Goal: Information Seeking & Learning: Find specific fact

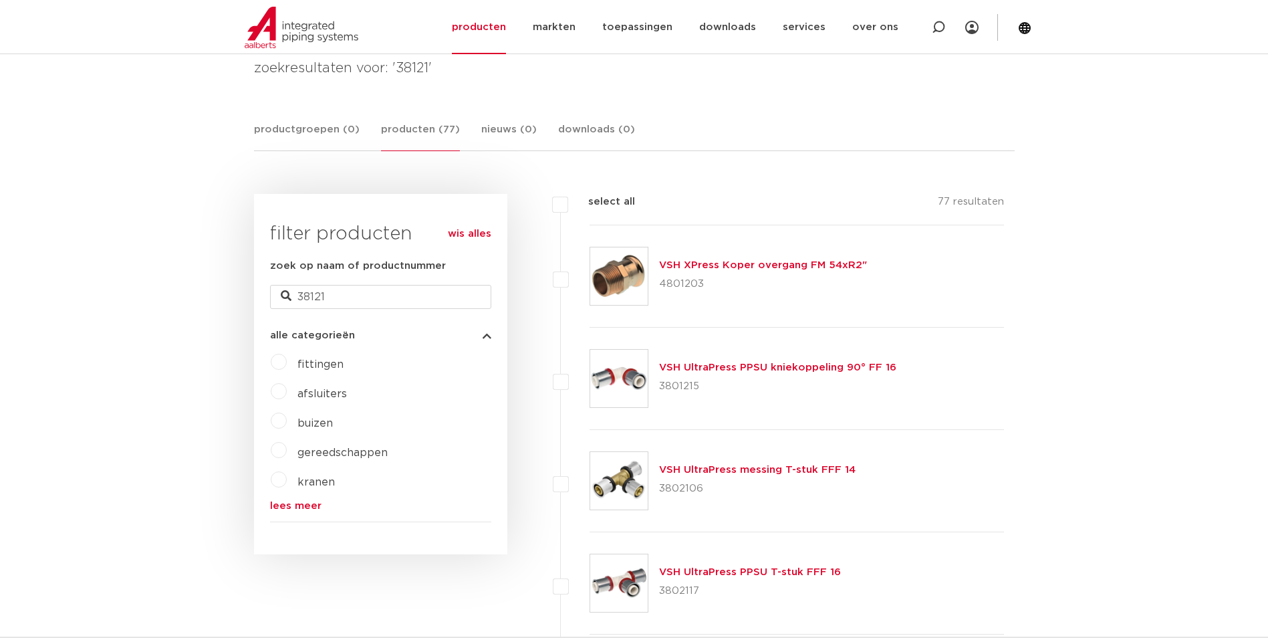
scroll to position [201, 0]
click at [751, 265] on link "VSH XPress Koper overgang FM 54xR2"" at bounding box center [763, 265] width 208 height 10
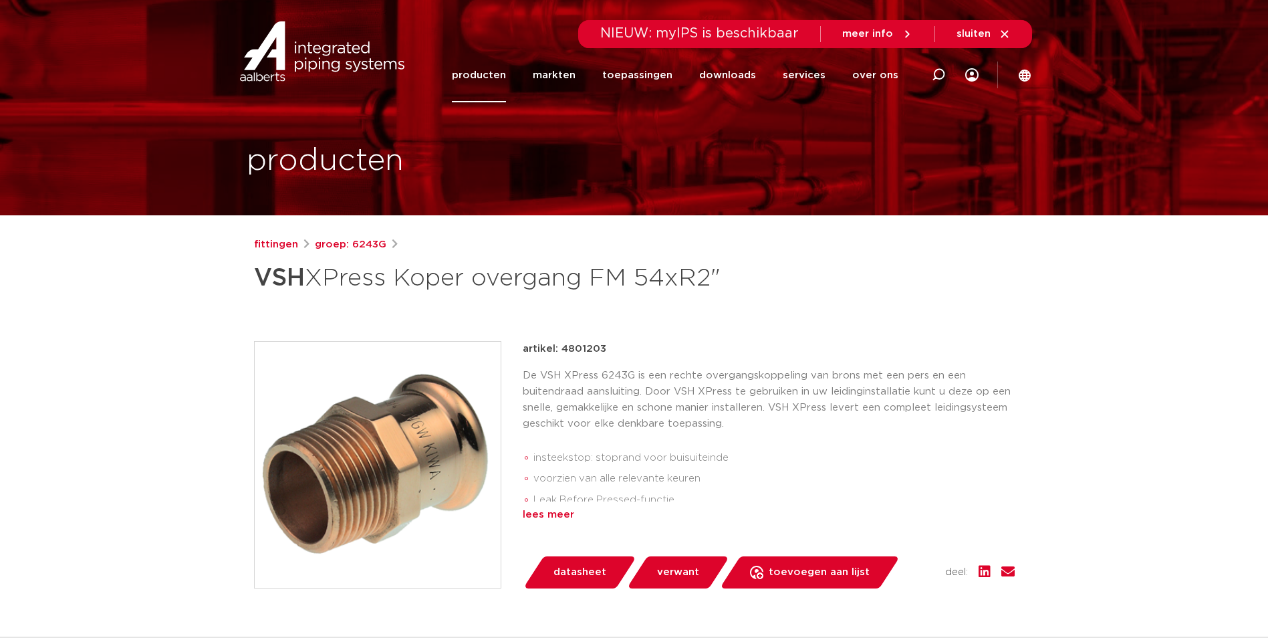
click at [549, 513] on div "lees meer" at bounding box center [769, 515] width 492 height 16
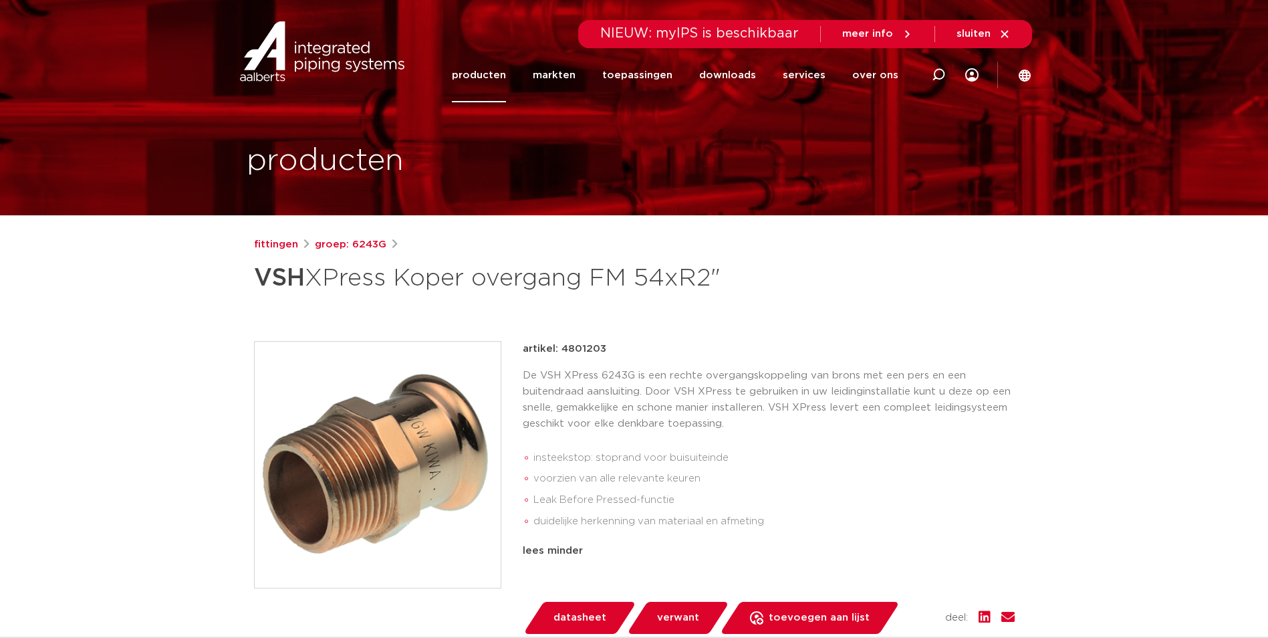
drag, startPoint x: 942, startPoint y: 74, endPoint x: 933, endPoint y: 83, distance: 12.8
click at [942, 74] on icon at bounding box center [938, 74] width 13 height 13
paste input "4801434"
type input "4801434"
click button "Zoeken" at bounding box center [0, 0] width 0 height 0
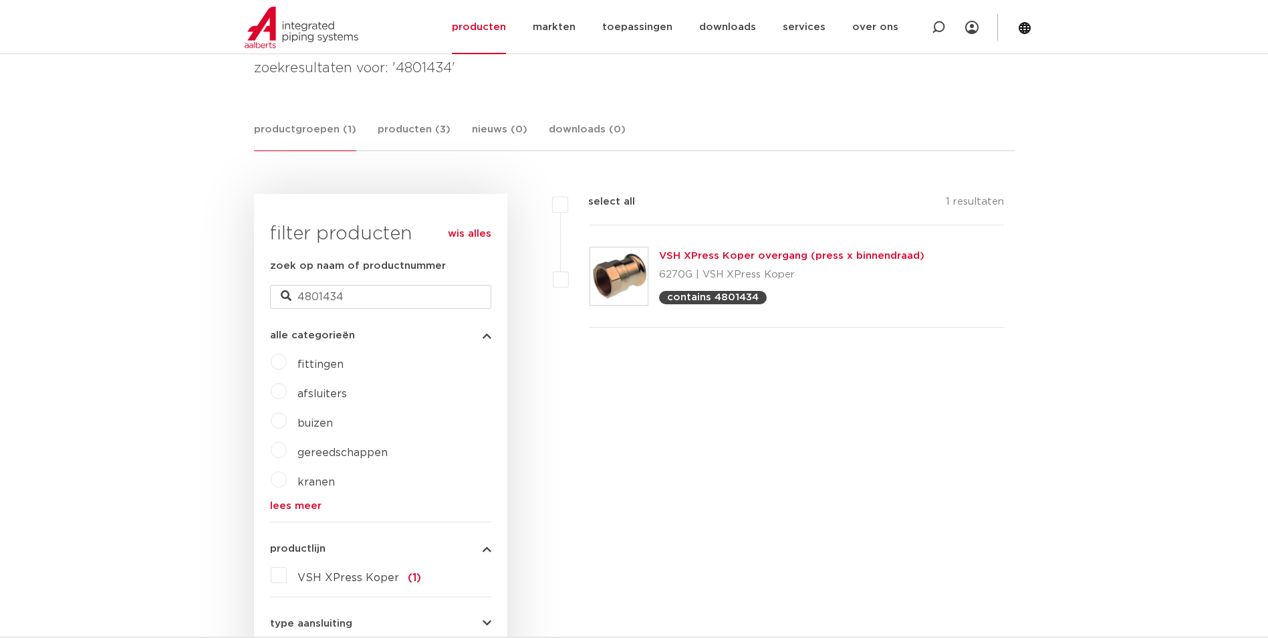
click at [712, 251] on link "VSH XPress Koper overgang (press x binnendraad)" at bounding box center [791, 256] width 265 height 10
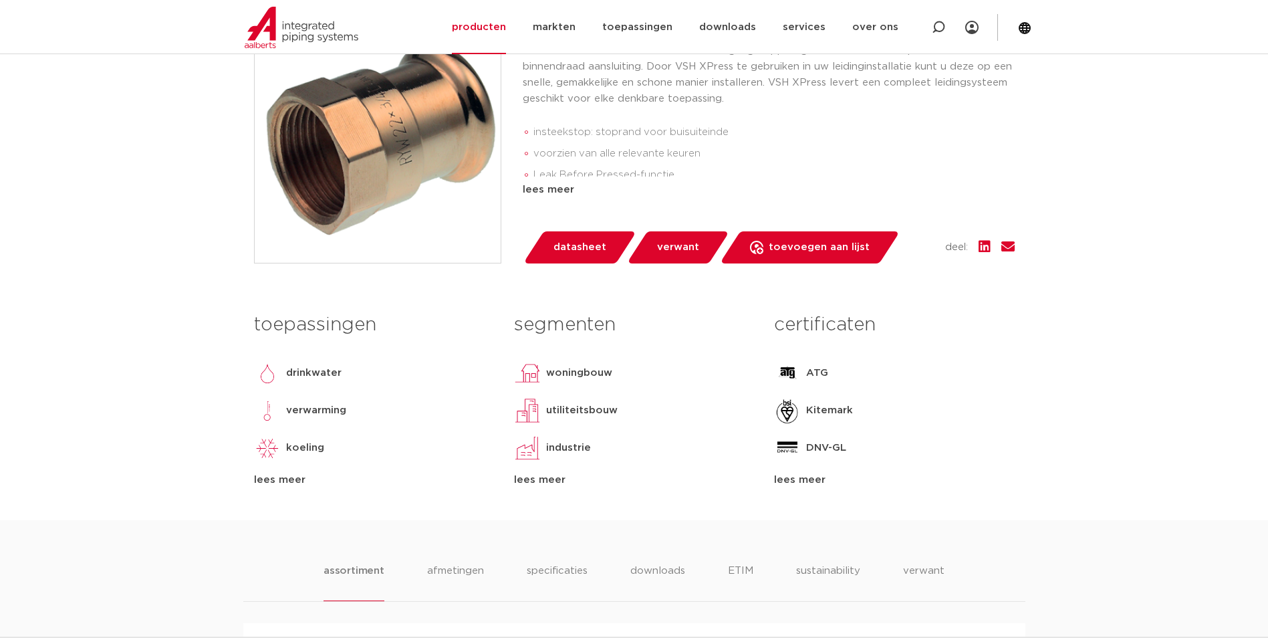
scroll to position [134, 0]
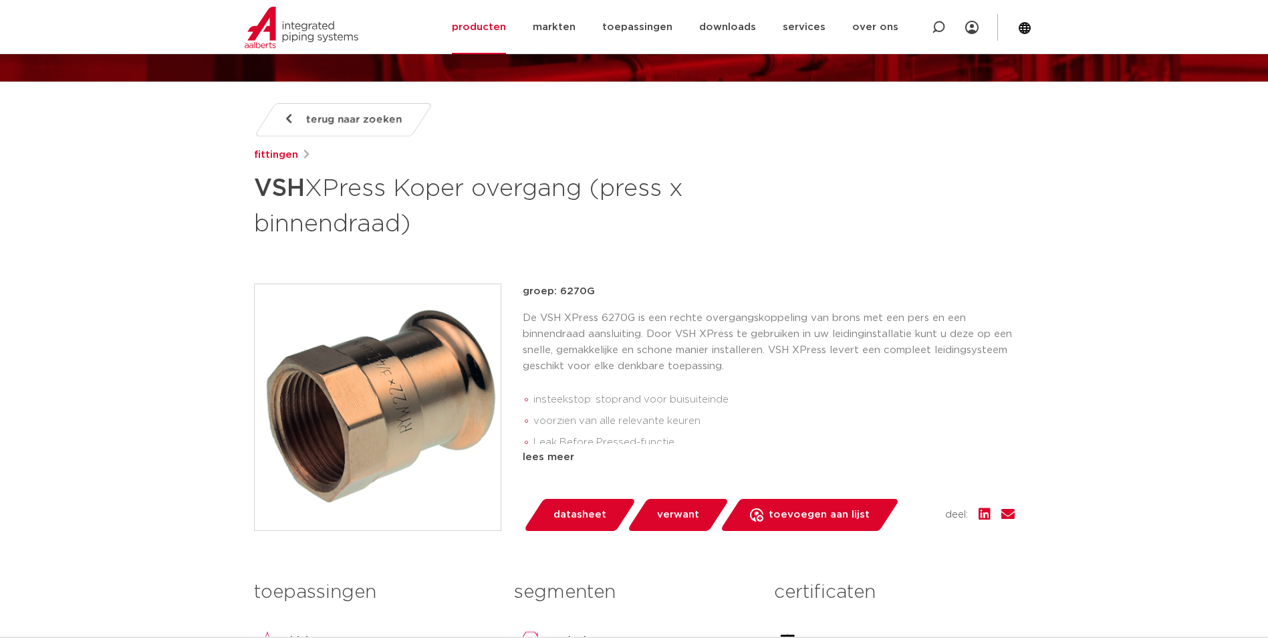
click at [338, 122] on span "terug naar zoeken" at bounding box center [354, 119] width 96 height 21
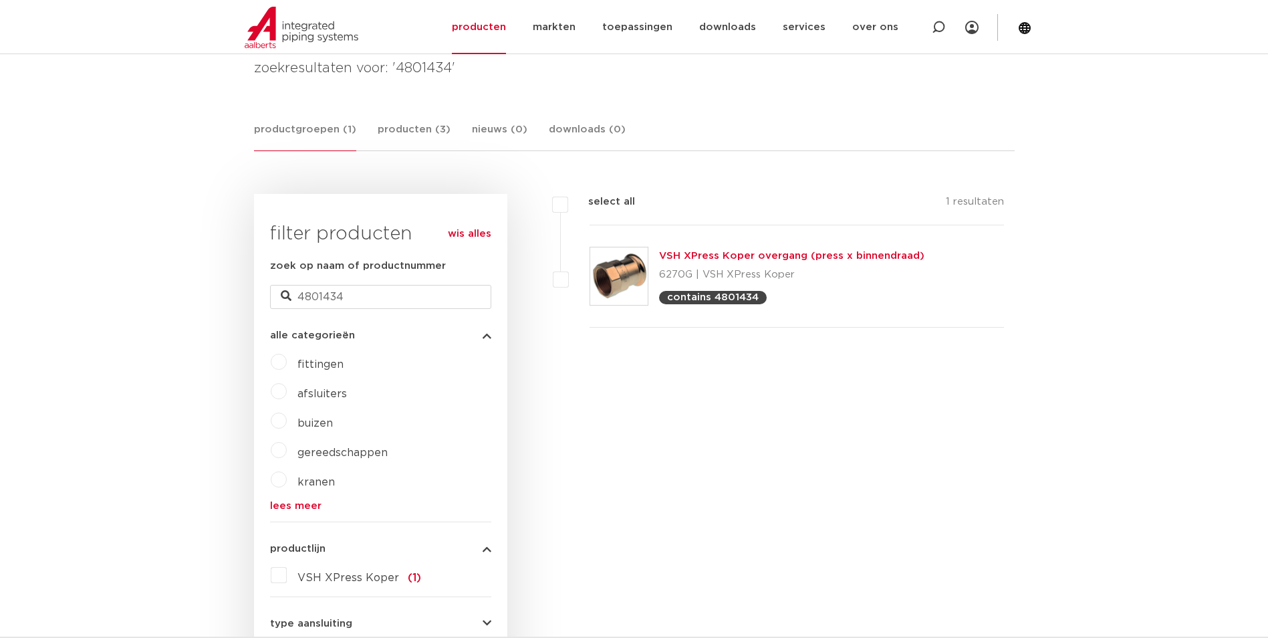
scroll to position [201, 0]
drag, startPoint x: 368, startPoint y: 301, endPoint x: 284, endPoint y: 297, distance: 83.7
click at [284, 297] on div "zoek op naam of productnummer 4801434" at bounding box center [380, 283] width 221 height 51
paste input "027"
type input "4801027"
